Goal: Information Seeking & Learning: Learn about a topic

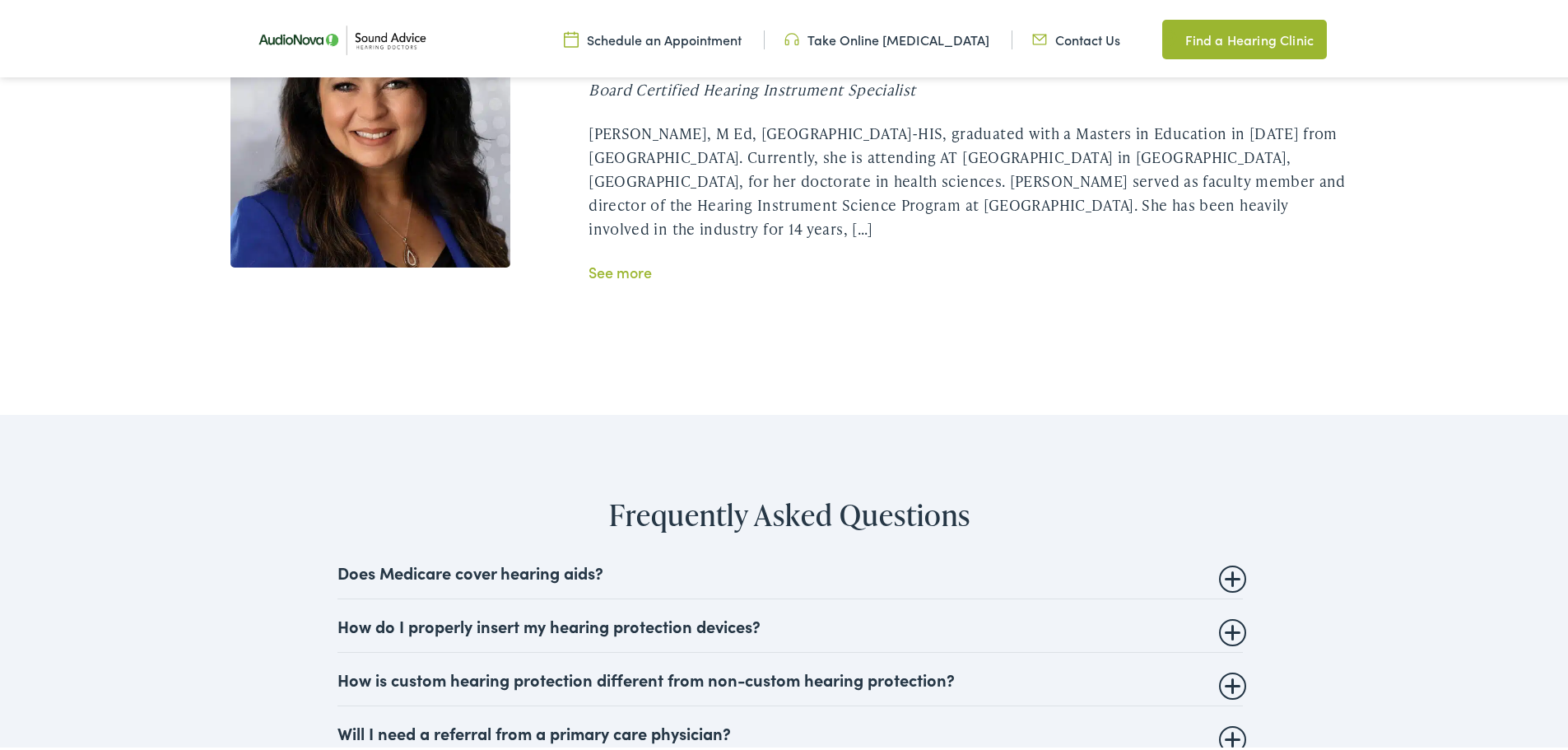
scroll to position [3456, 0]
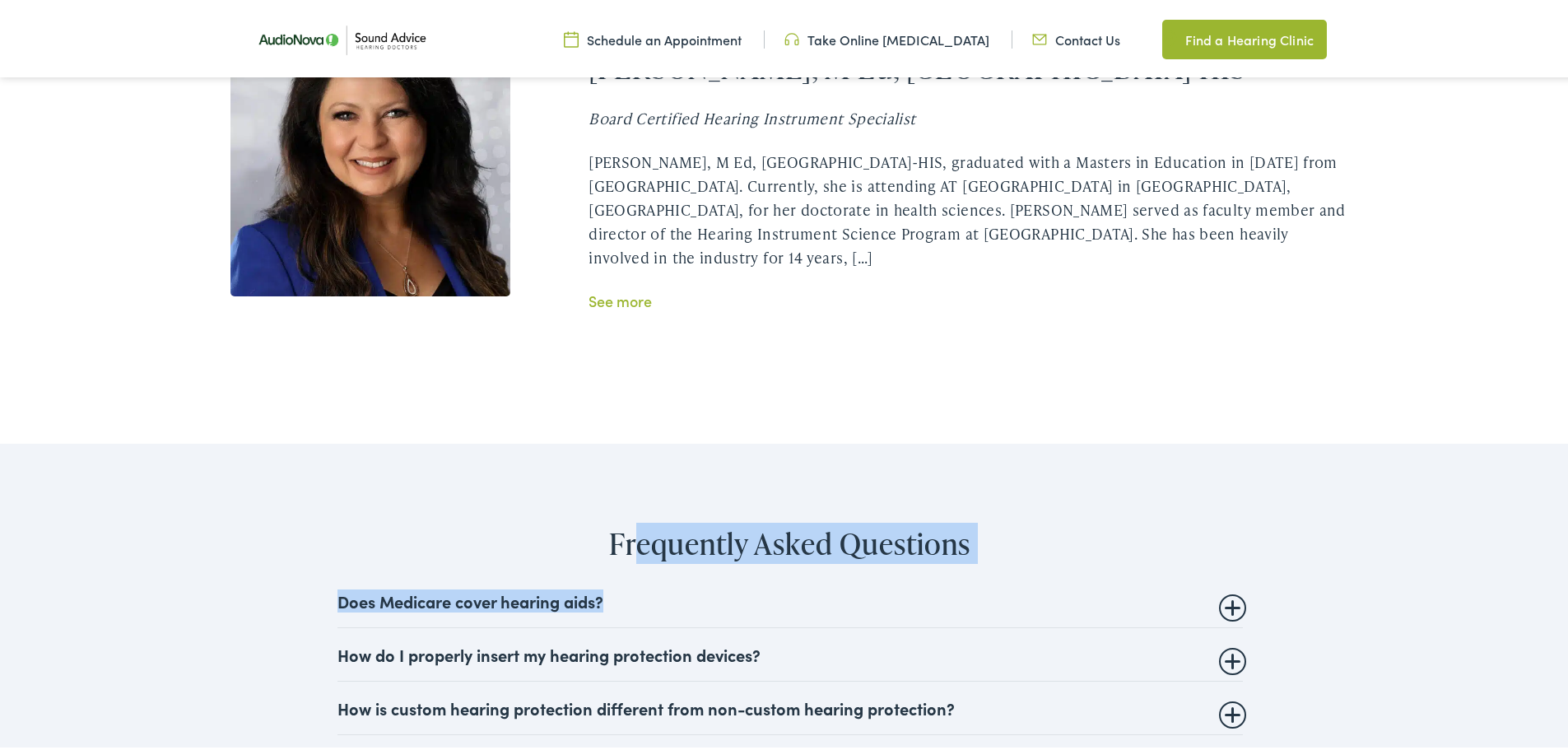
drag, startPoint x: 636, startPoint y: 541, endPoint x: 637, endPoint y: 578, distance: 37.0
click at [637, 578] on div "Frequently Asked Questions Does Medicare cover hearing aids? While Medicare doe…" at bounding box center [790, 653] width 1454 height 261
click at [889, 607] on summary "Does Medicare cover hearing aids?" at bounding box center [790, 597] width 905 height 20
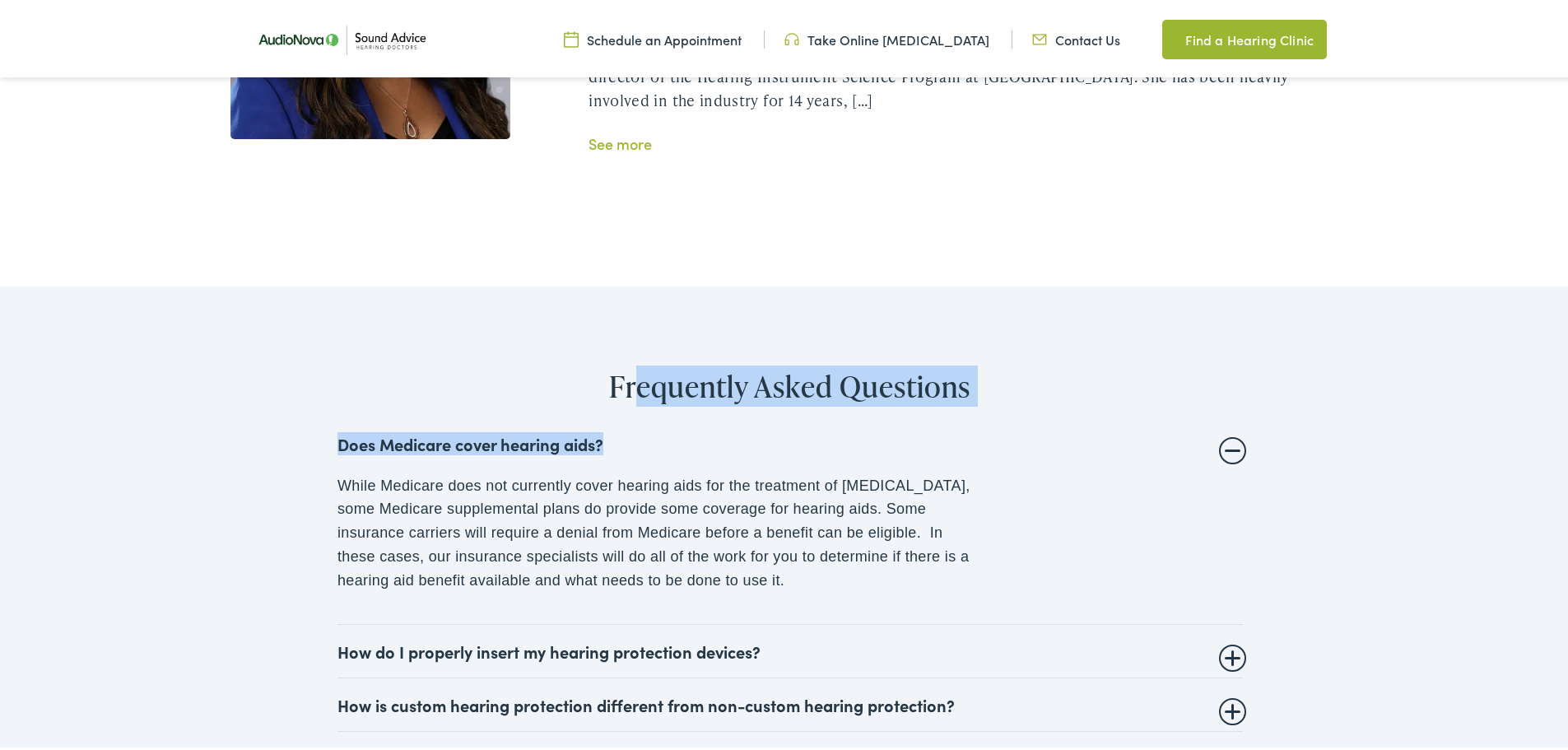
scroll to position [3620, 0]
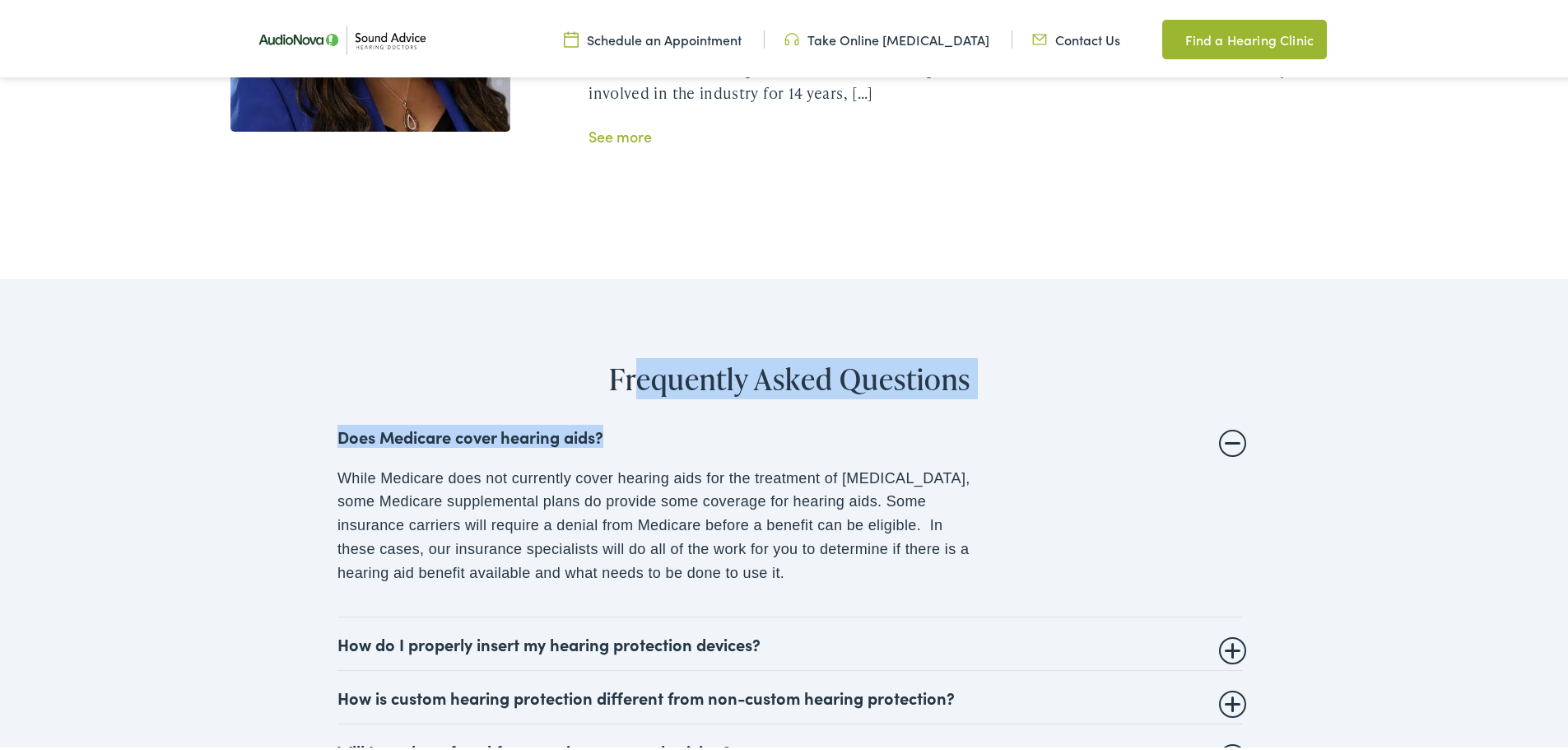
click at [1039, 376] on h2 "Frequently Asked Questions" at bounding box center [790, 375] width 1454 height 36
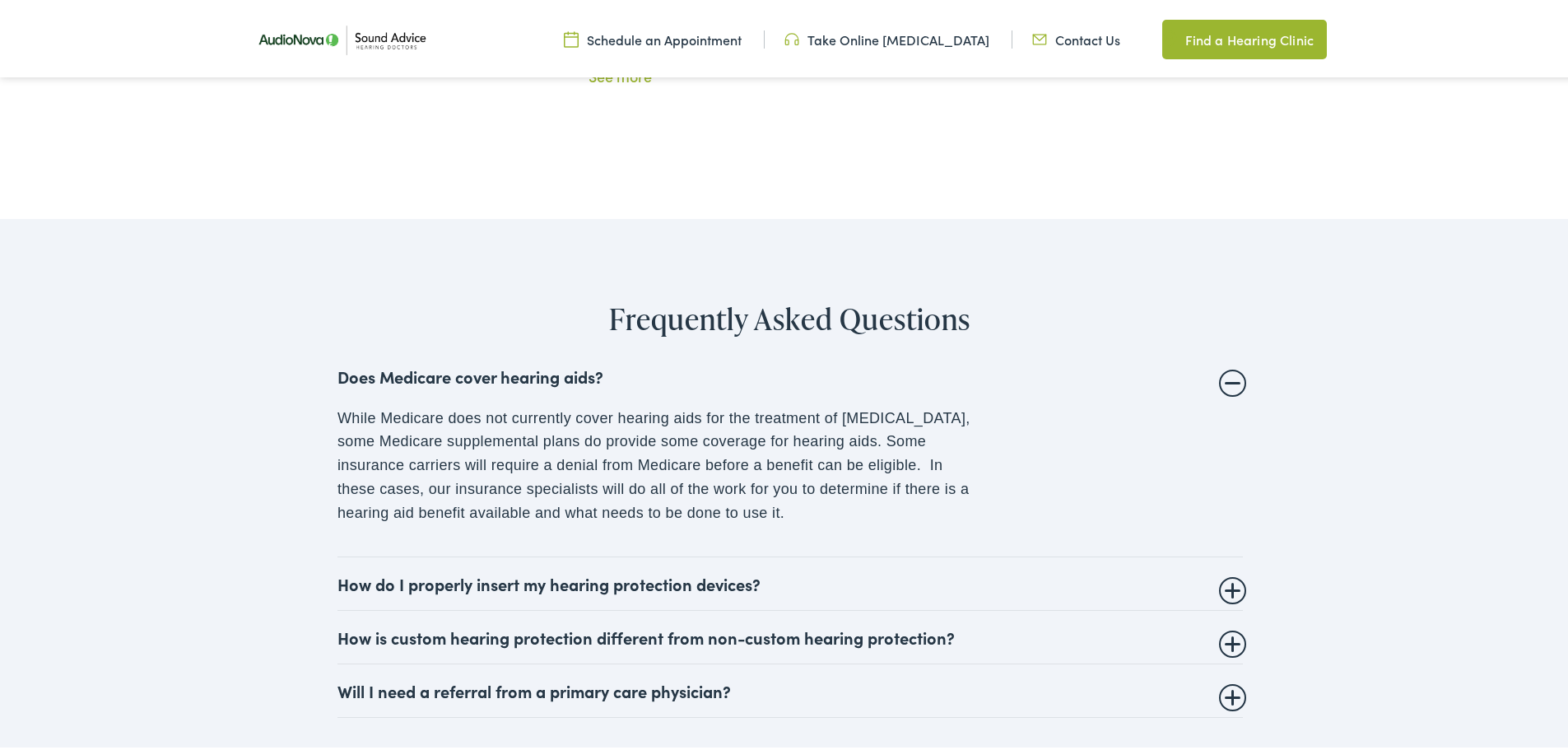
scroll to position [3703, 0]
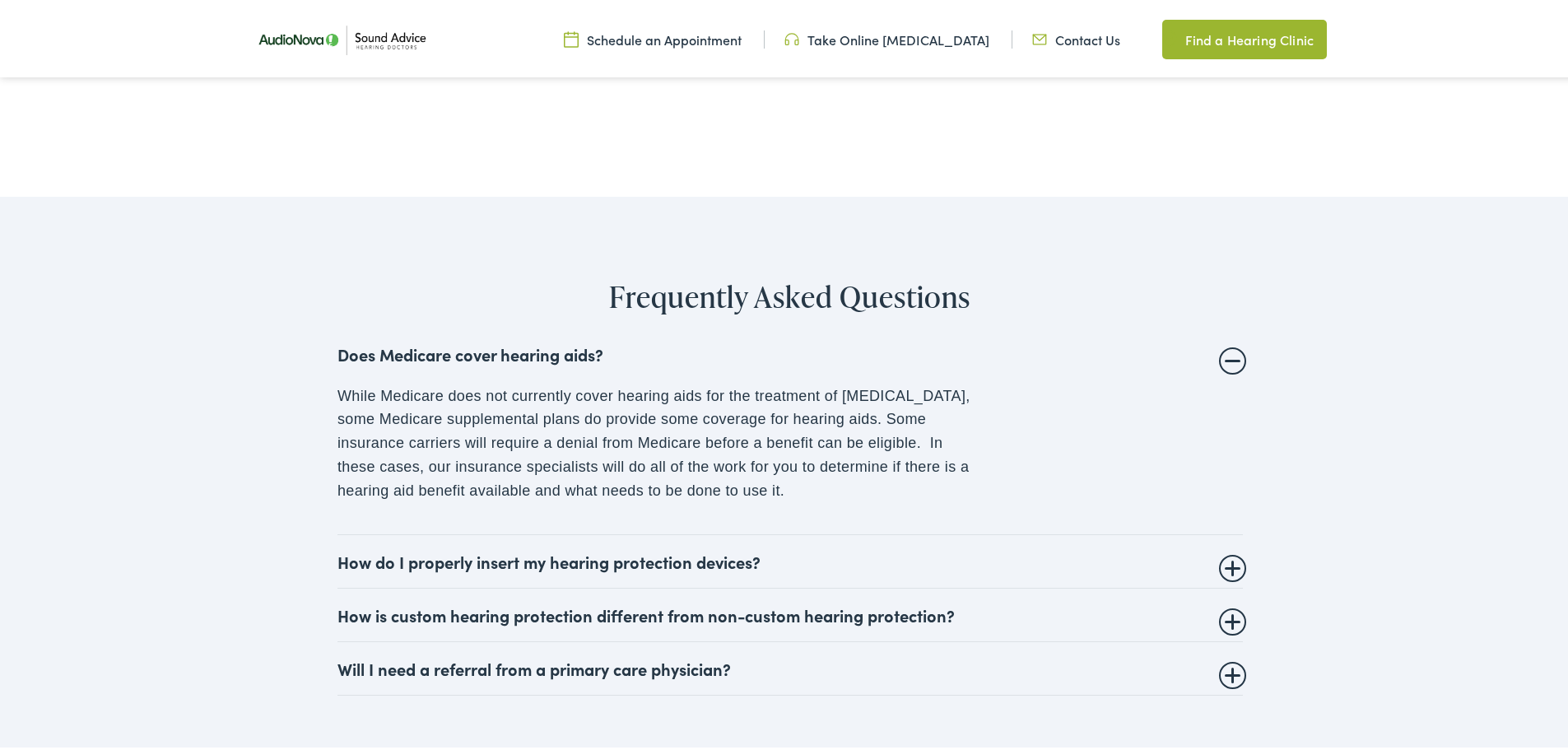
click at [687, 566] on summary "How do I properly insert my hearing protection devices?" at bounding box center [790, 558] width 905 height 20
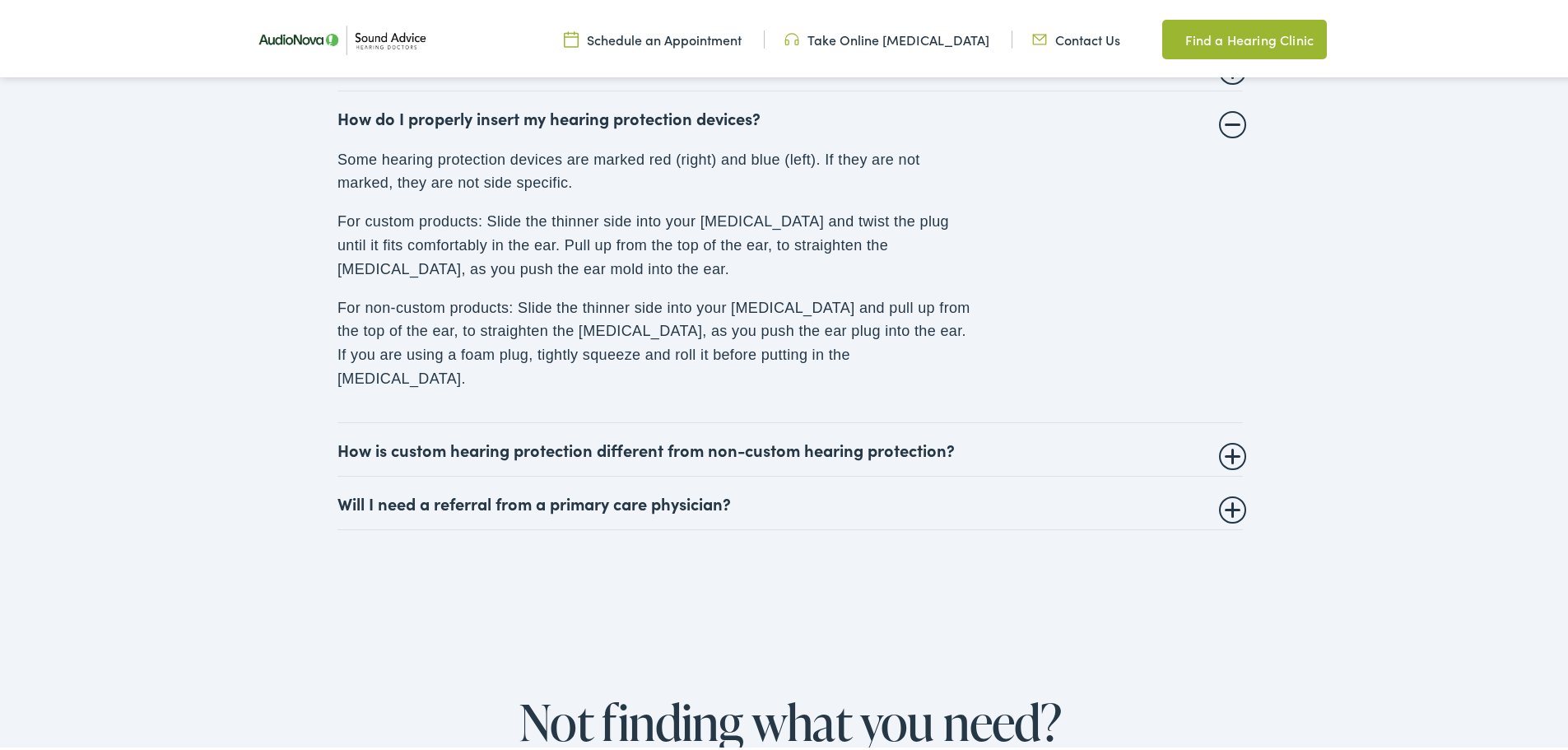
scroll to position [4031, 0]
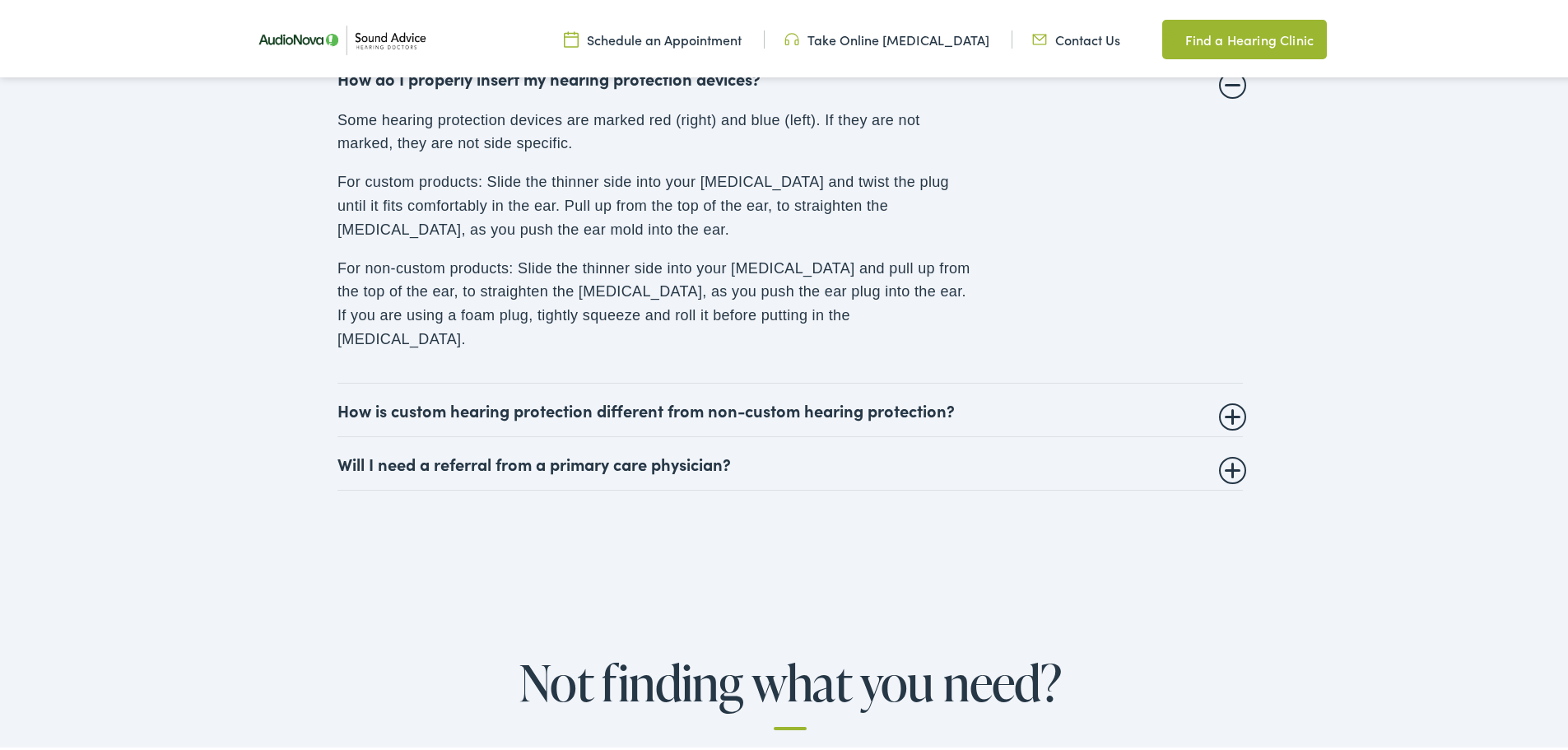
click at [604, 397] on summary "How is custom hearing protection different from non-custom hearing protection?" at bounding box center [790, 406] width 905 height 20
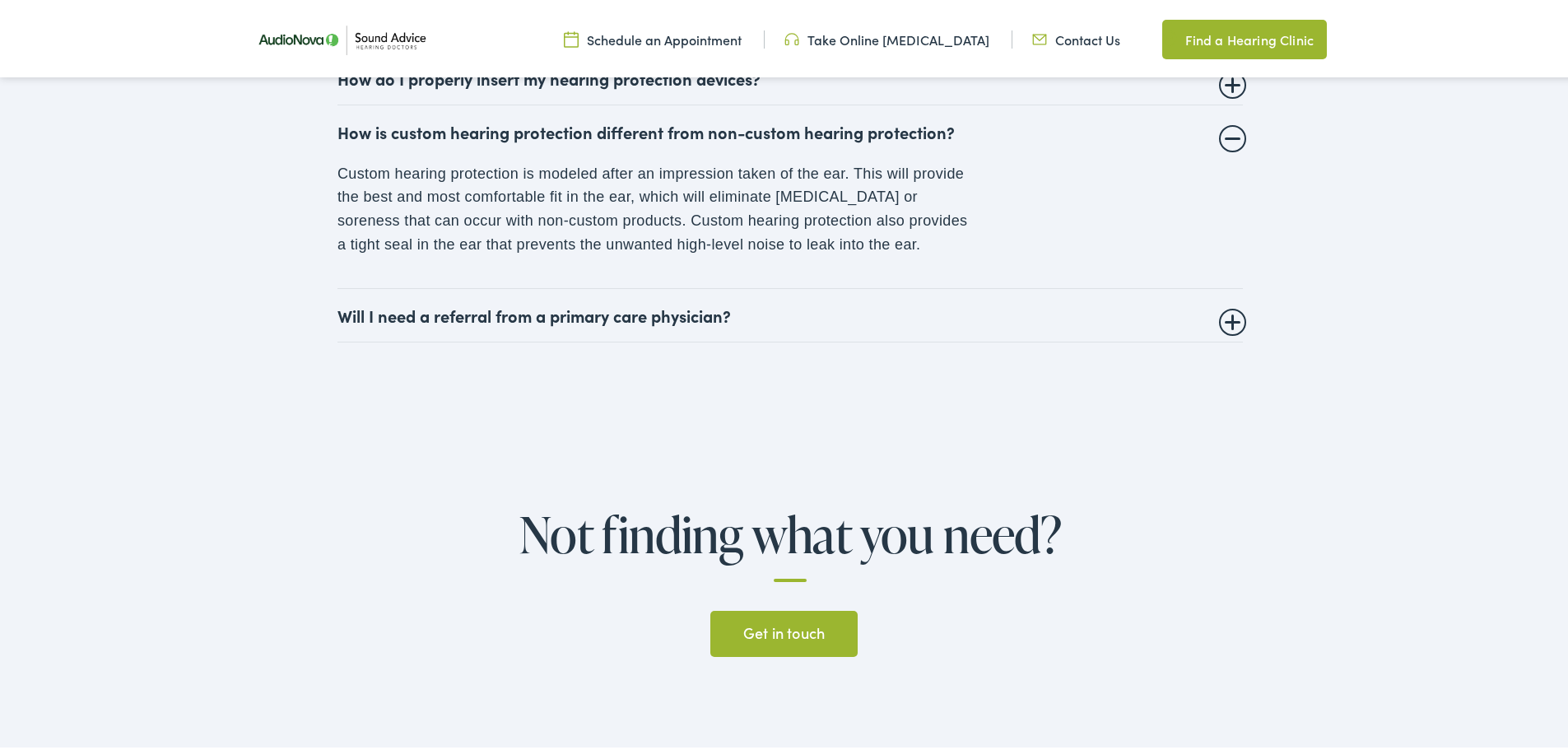
click at [670, 322] on summary "Will I need a referral from a primary care physician?" at bounding box center [790, 311] width 905 height 20
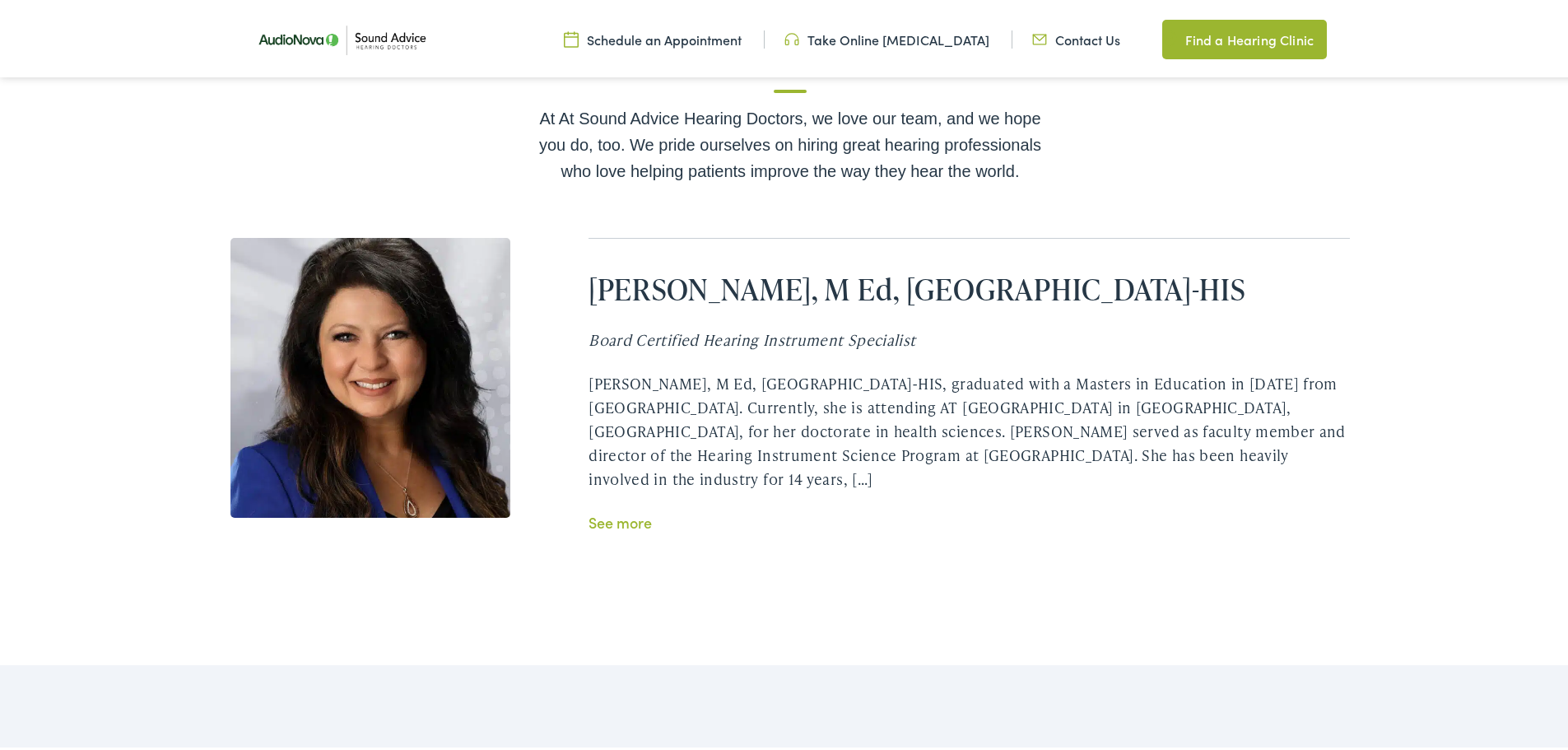
scroll to position [3291, 0]
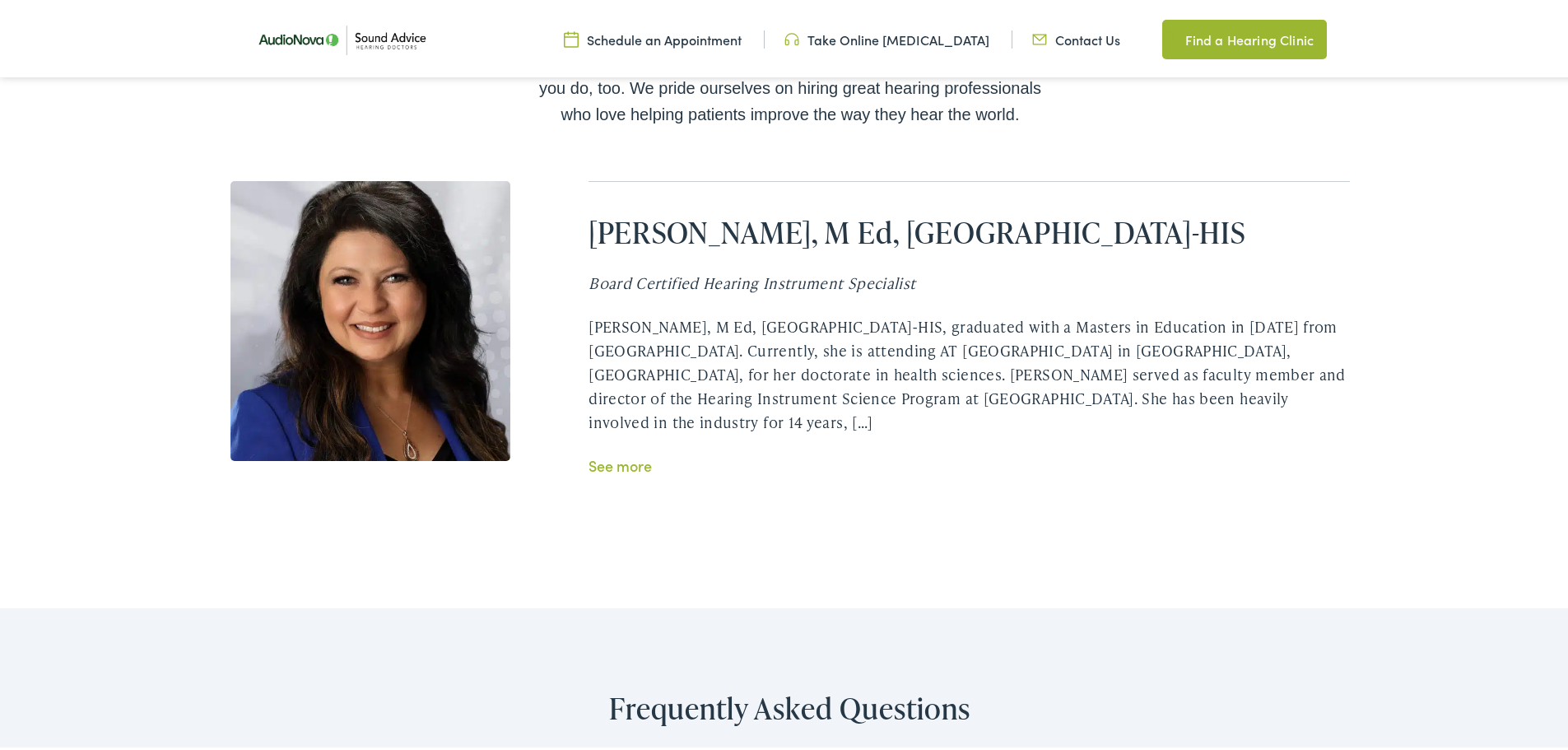
click at [624, 469] on link "See more" at bounding box center [621, 461] width 63 height 20
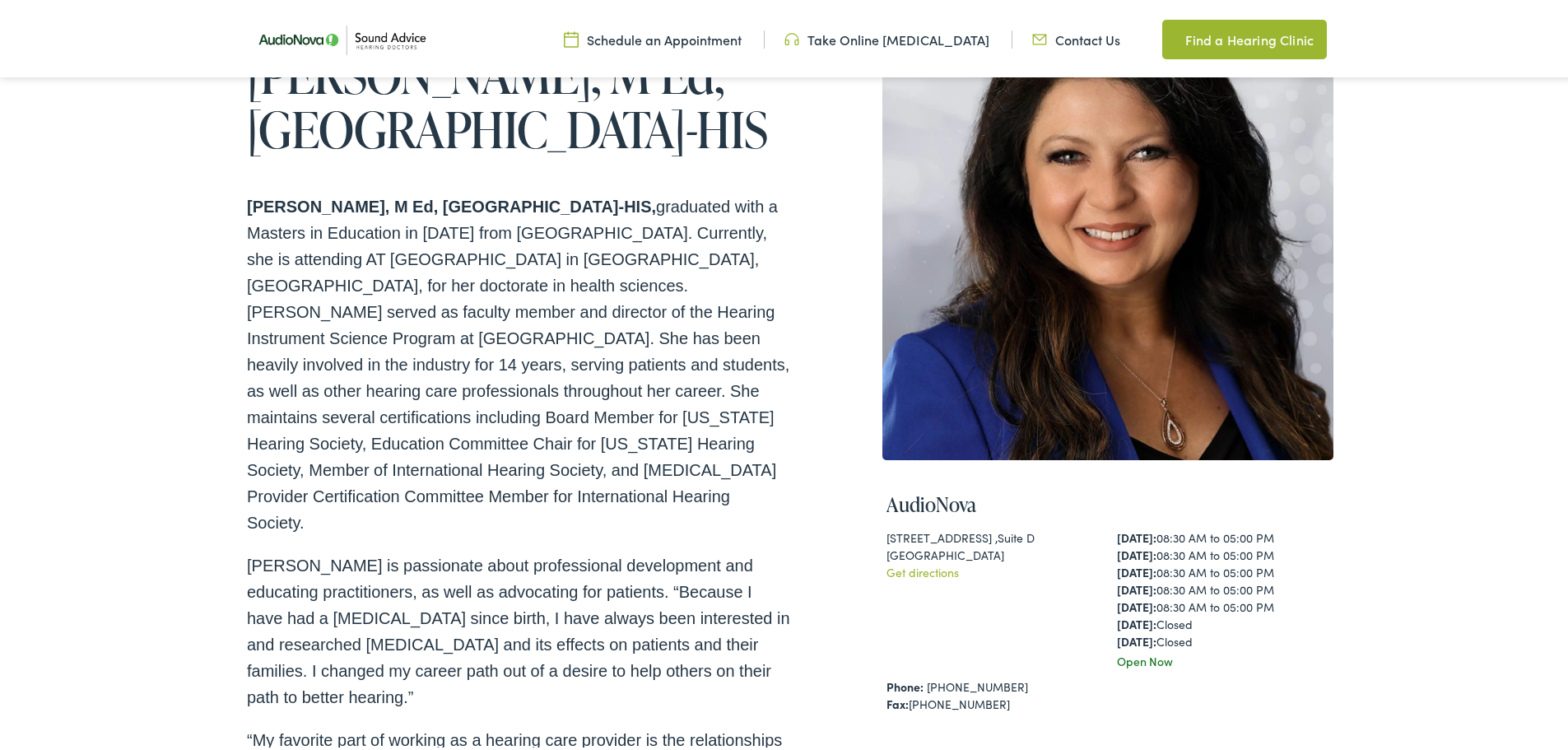
scroll to position [164, 0]
